Goal: Task Accomplishment & Management: Manage account settings

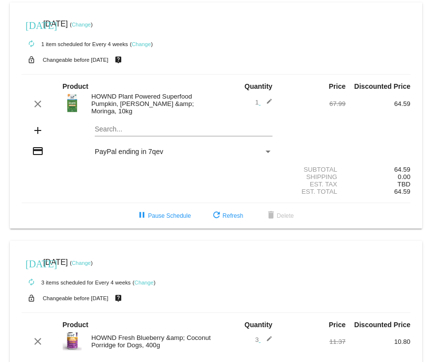
click at [232, 262] on div "[DATE] [DATE] ( Change )" at bounding box center [216, 263] width 389 height 20
click at [145, 284] on link "Change" at bounding box center [143, 283] width 19 height 6
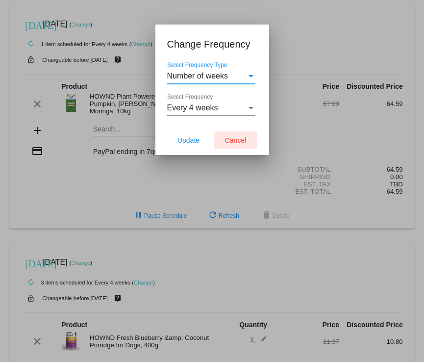
click at [228, 142] on span "Cancel" at bounding box center [236, 140] width 22 height 8
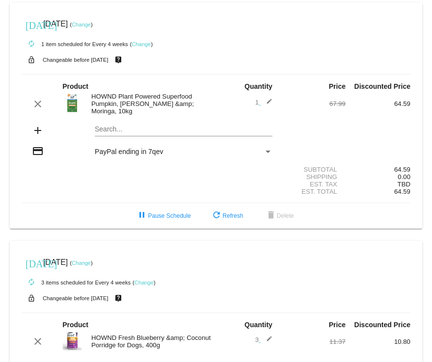
click at [91, 263] on link "Change" at bounding box center [81, 263] width 19 height 6
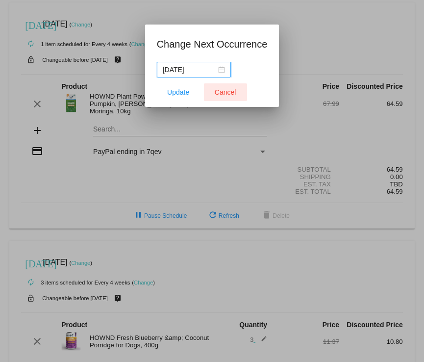
click at [229, 97] on button "Cancel" at bounding box center [225, 92] width 43 height 18
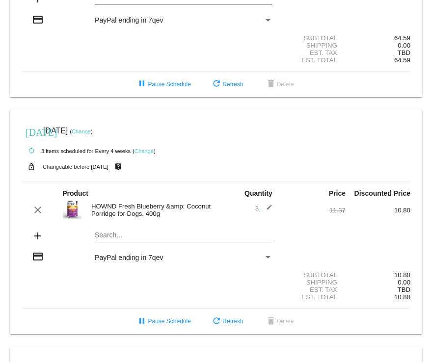
scroll to position [132, 0]
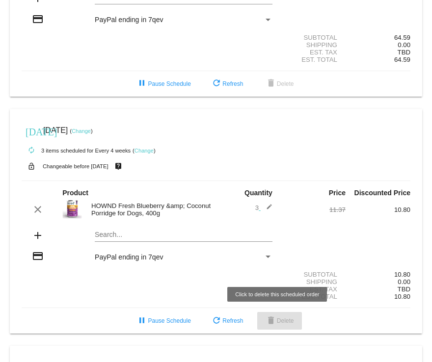
click at [289, 322] on span "delete Delete" at bounding box center [279, 320] width 29 height 7
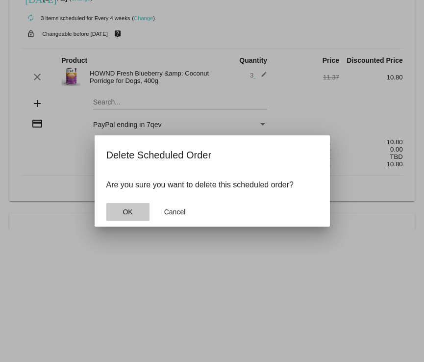
click at [133, 213] on button "OK" at bounding box center [127, 212] width 43 height 18
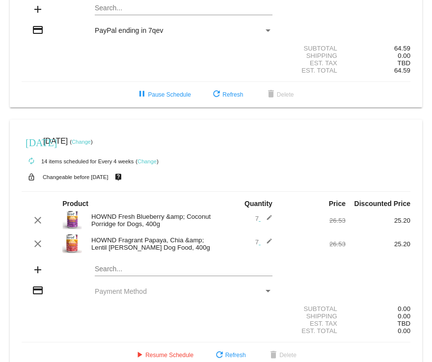
scroll to position [141, 0]
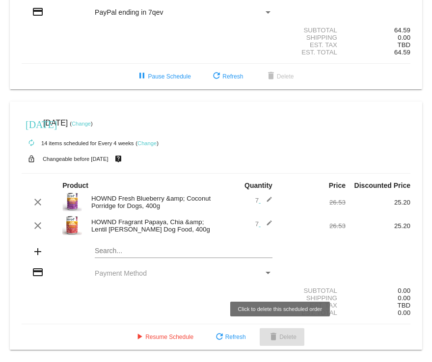
click at [283, 342] on button "delete Delete" at bounding box center [282, 337] width 45 height 18
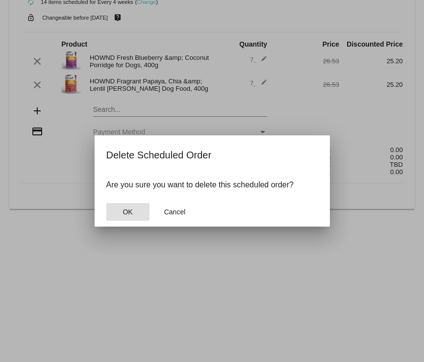
click at [133, 216] on button "OK" at bounding box center [127, 212] width 43 height 18
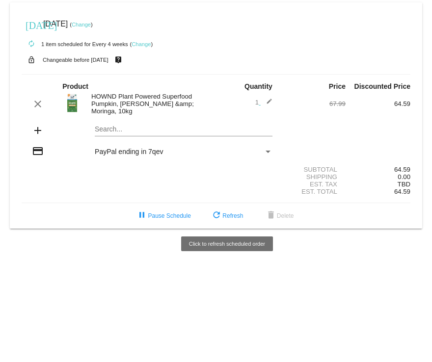
scroll to position [0, 0]
